Goal: Task Accomplishment & Management: Use online tool/utility

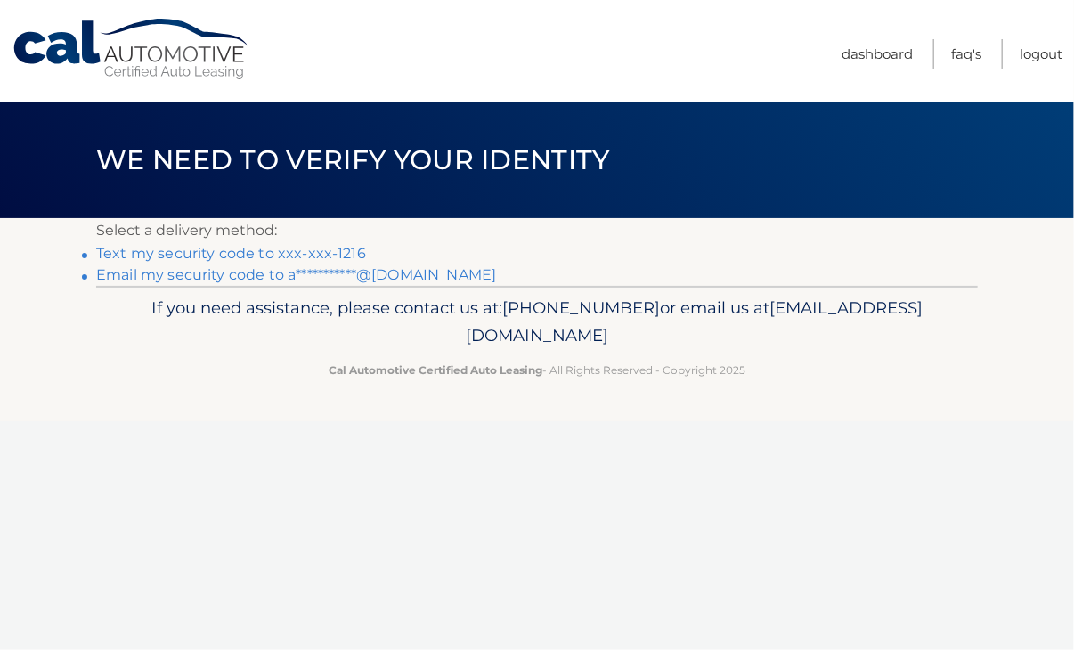
click at [190, 245] on link "Text my security code to xxx-xxx-1216" at bounding box center [231, 253] width 270 height 17
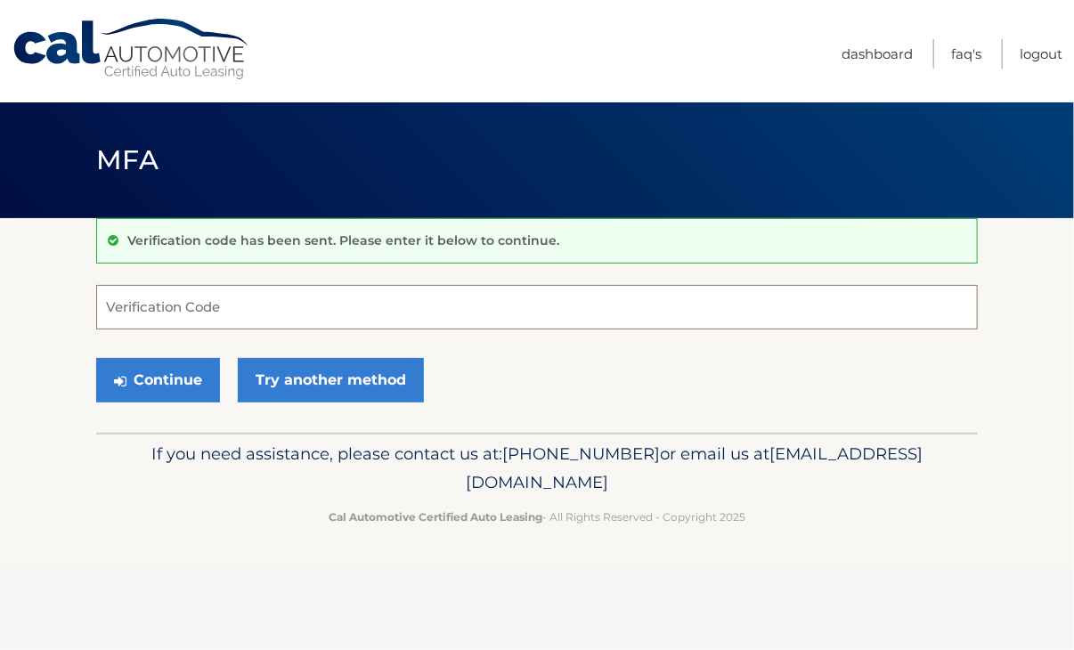
click at [246, 311] on input "Verification Code" at bounding box center [537, 307] width 882 height 45
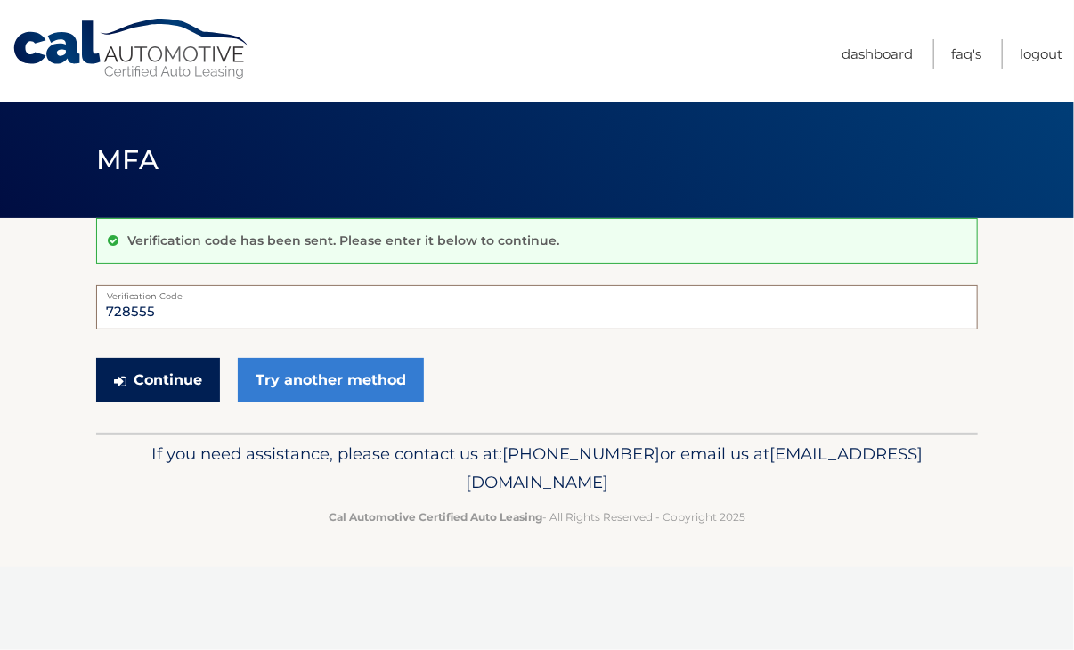
type input "728555"
click at [148, 376] on button "Continue" at bounding box center [158, 380] width 124 height 45
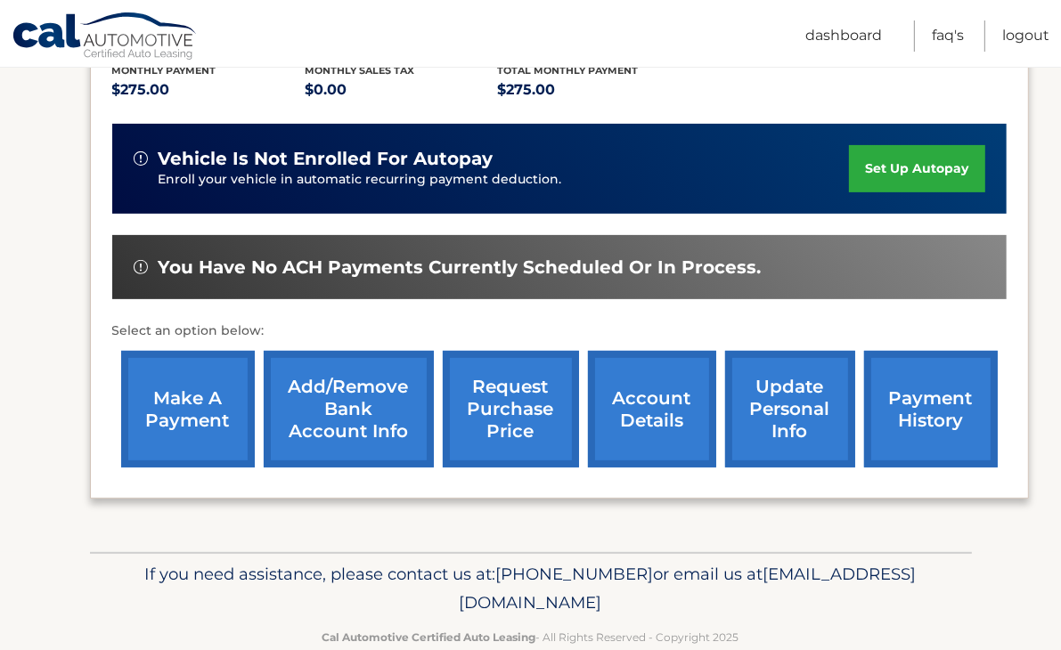
scroll to position [427, 0]
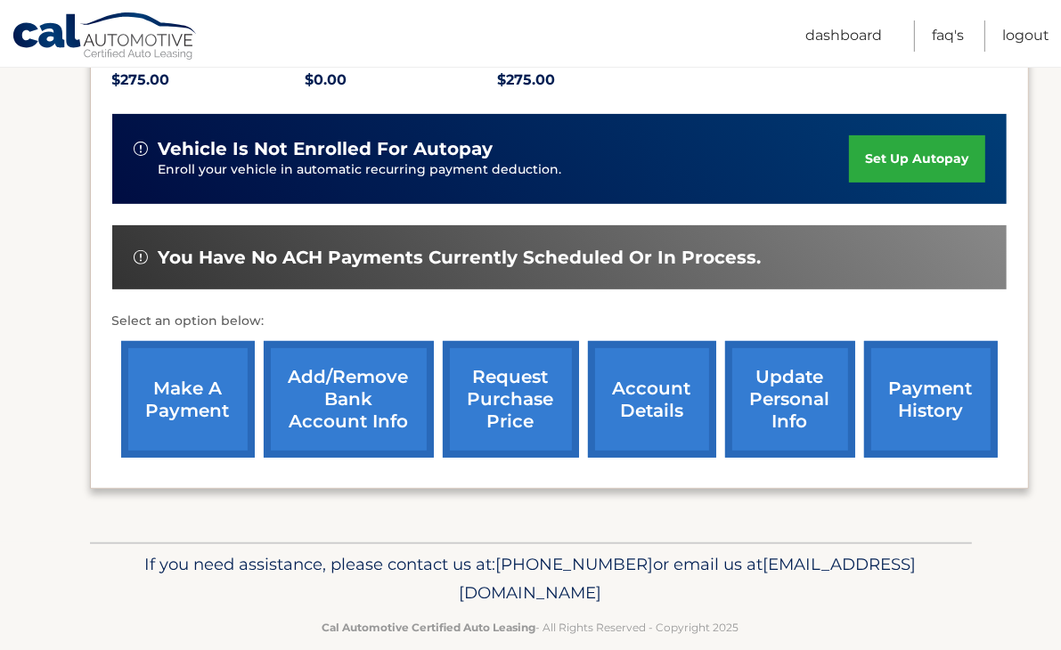
click at [185, 361] on link "make a payment" at bounding box center [188, 399] width 134 height 117
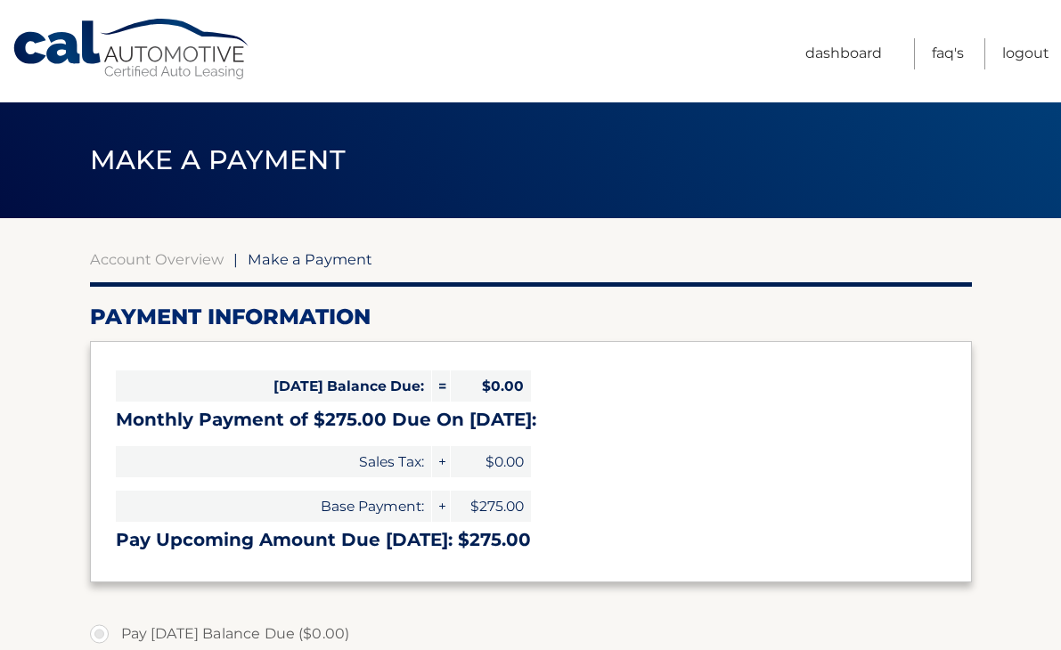
select select "ZDMwYzkwZGEtNTk5Zi00M2RjLTg2YTQtN2QxYTgzODVkYTY3"
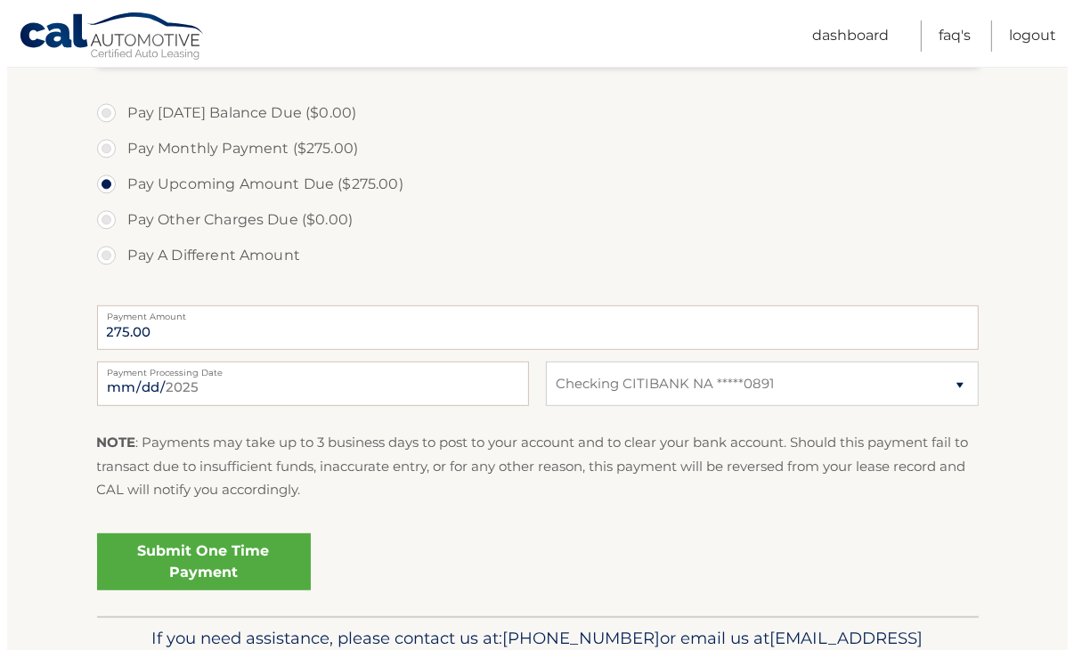
scroll to position [532, 0]
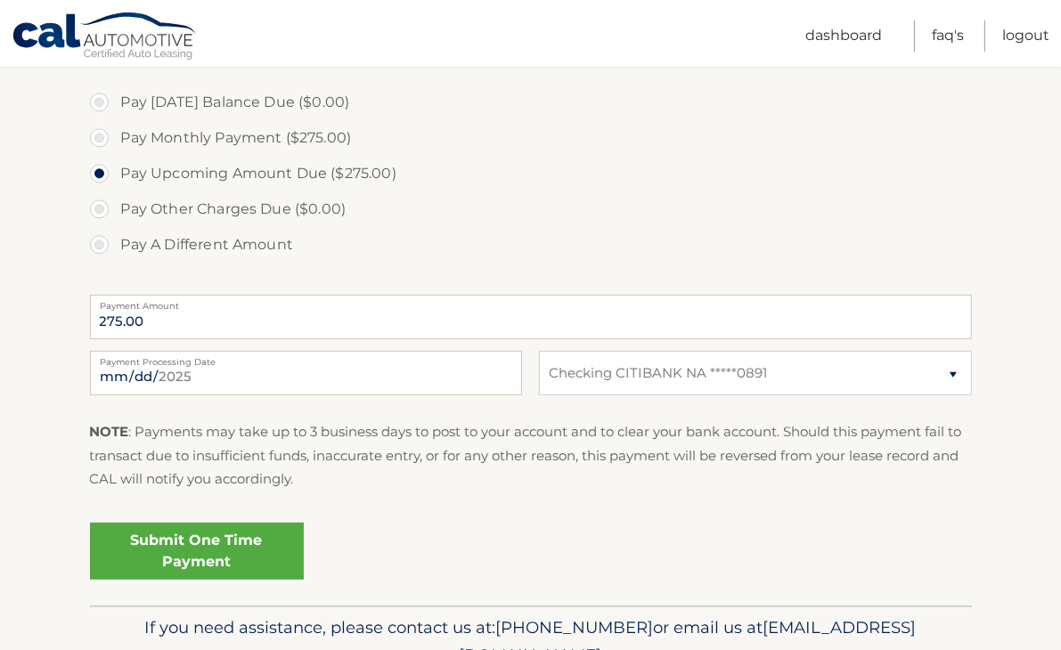
click at [214, 564] on link "Submit One Time Payment" at bounding box center [197, 551] width 214 height 57
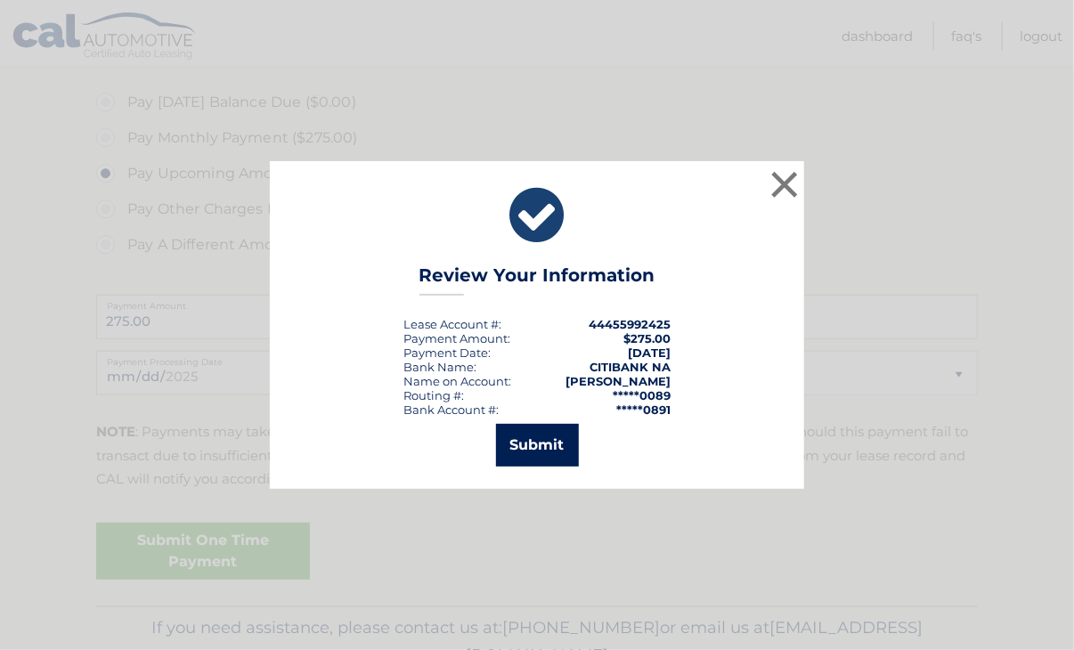
click at [525, 437] on button "Submit" at bounding box center [537, 445] width 83 height 43
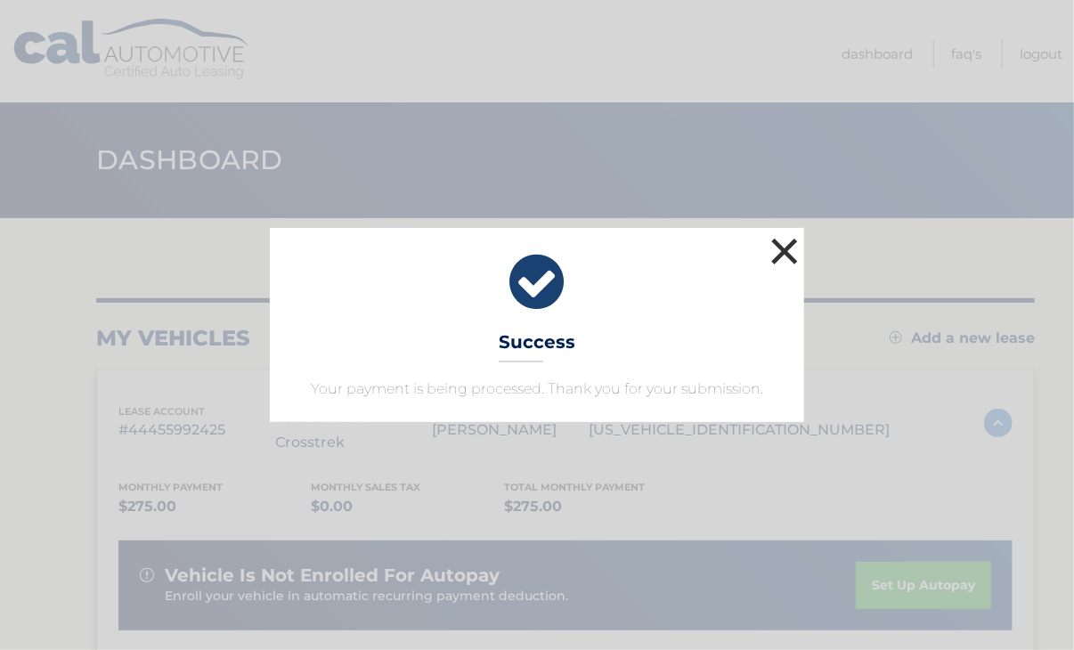
click at [795, 254] on button "×" at bounding box center [785, 251] width 36 height 36
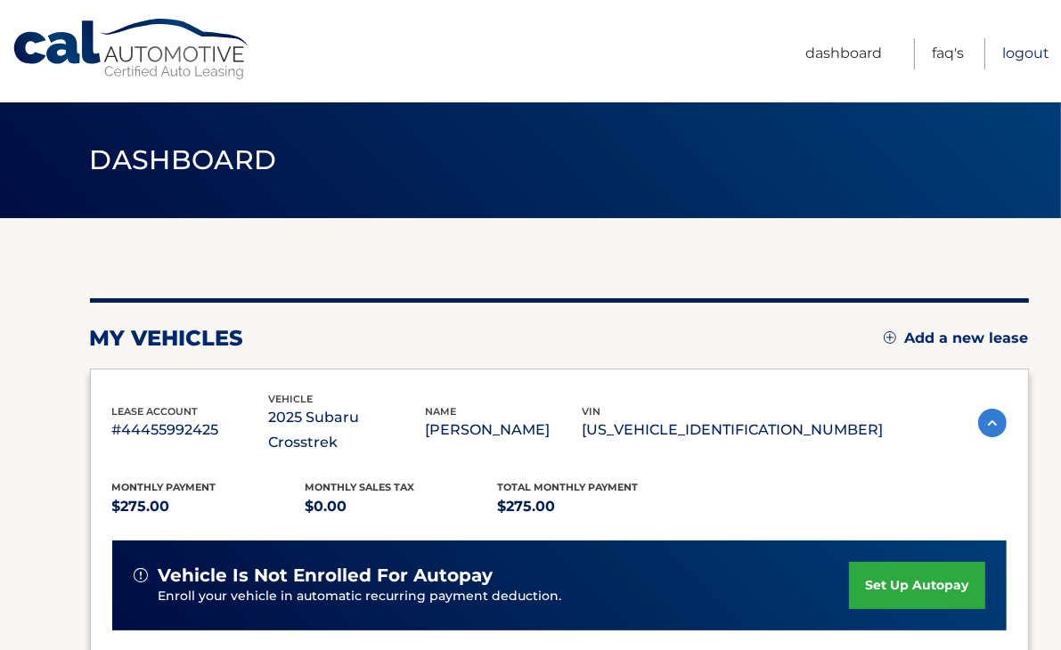
click at [1009, 53] on link "Logout" at bounding box center [1025, 53] width 47 height 31
